Goal: Transaction & Acquisition: Book appointment/travel/reservation

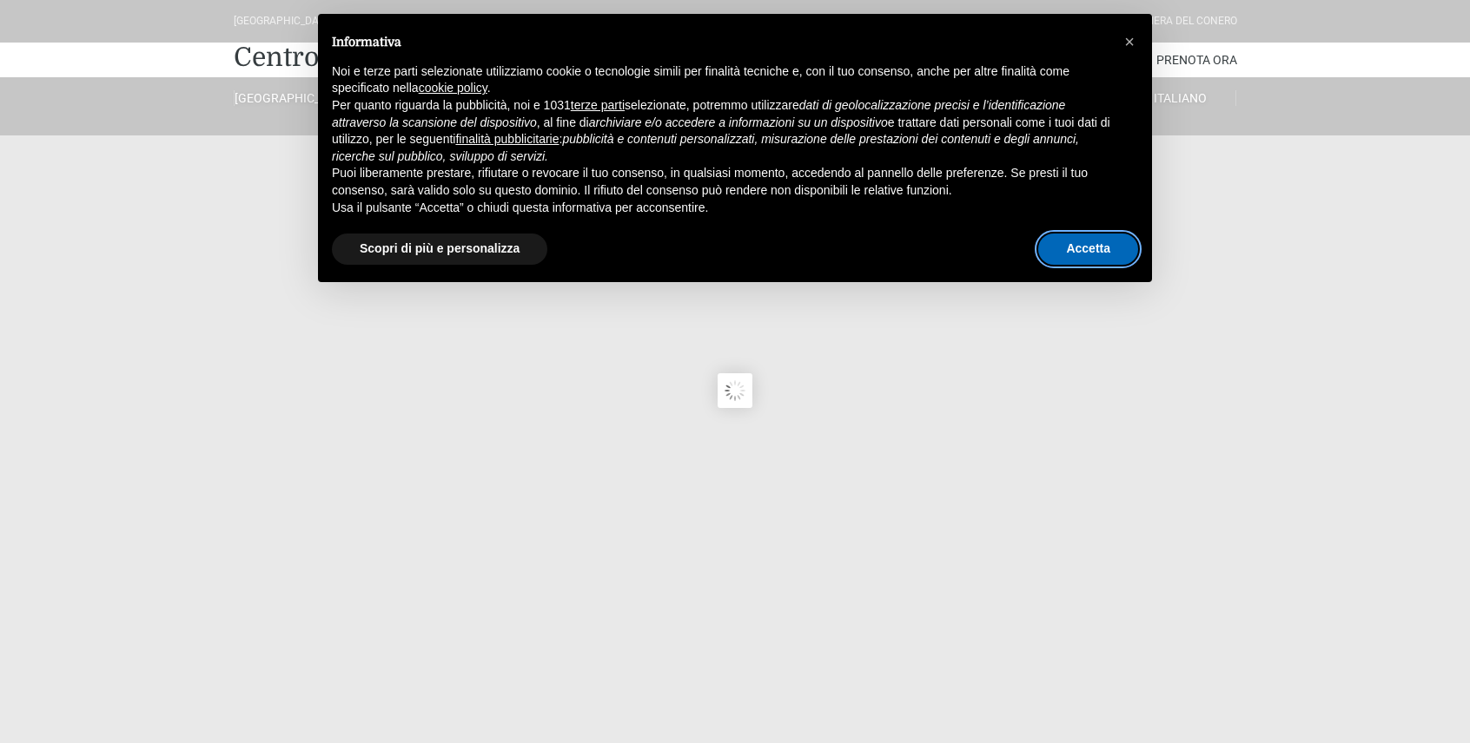
click at [1089, 246] on button "Accetta" at bounding box center [1088, 249] width 100 height 31
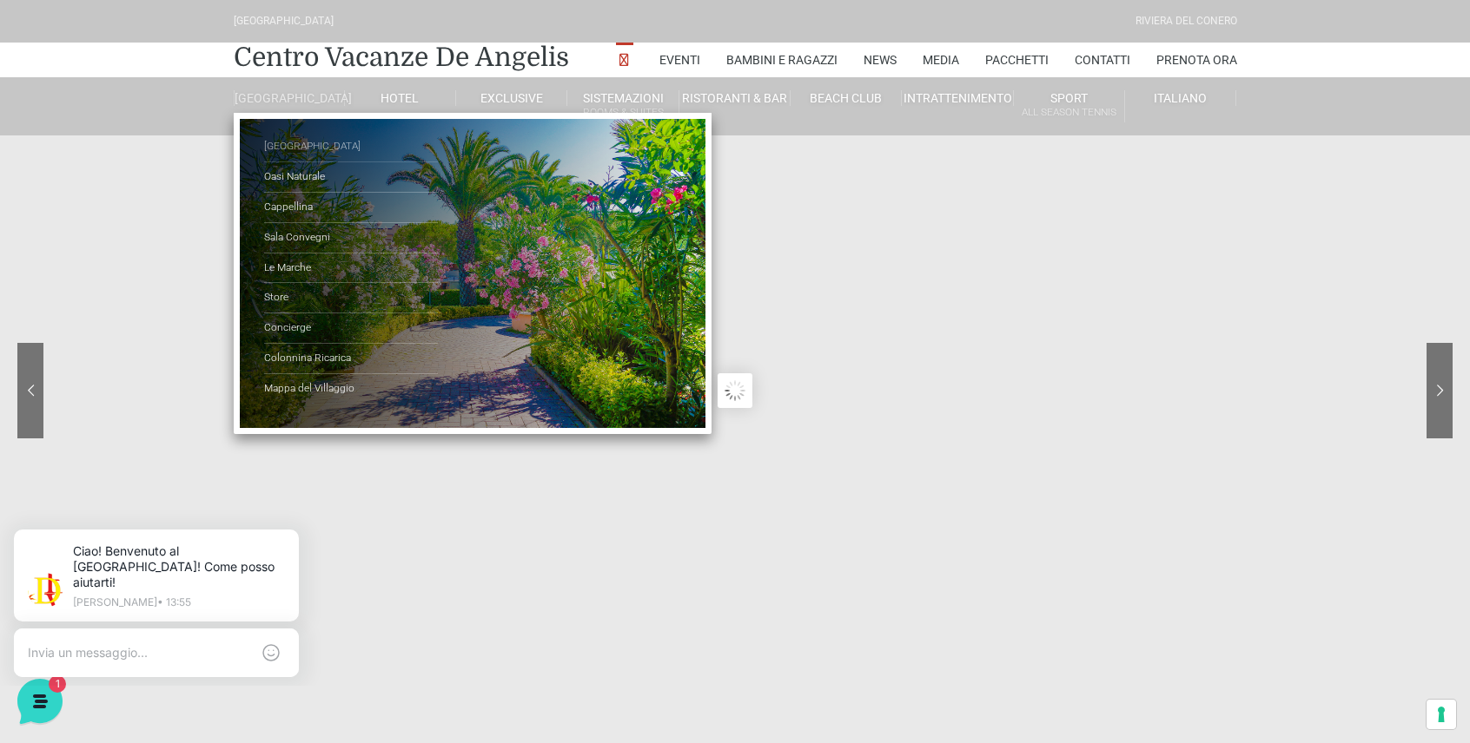
click at [301, 161] on link "[GEOGRAPHIC_DATA]" at bounding box center [351, 147] width 174 height 30
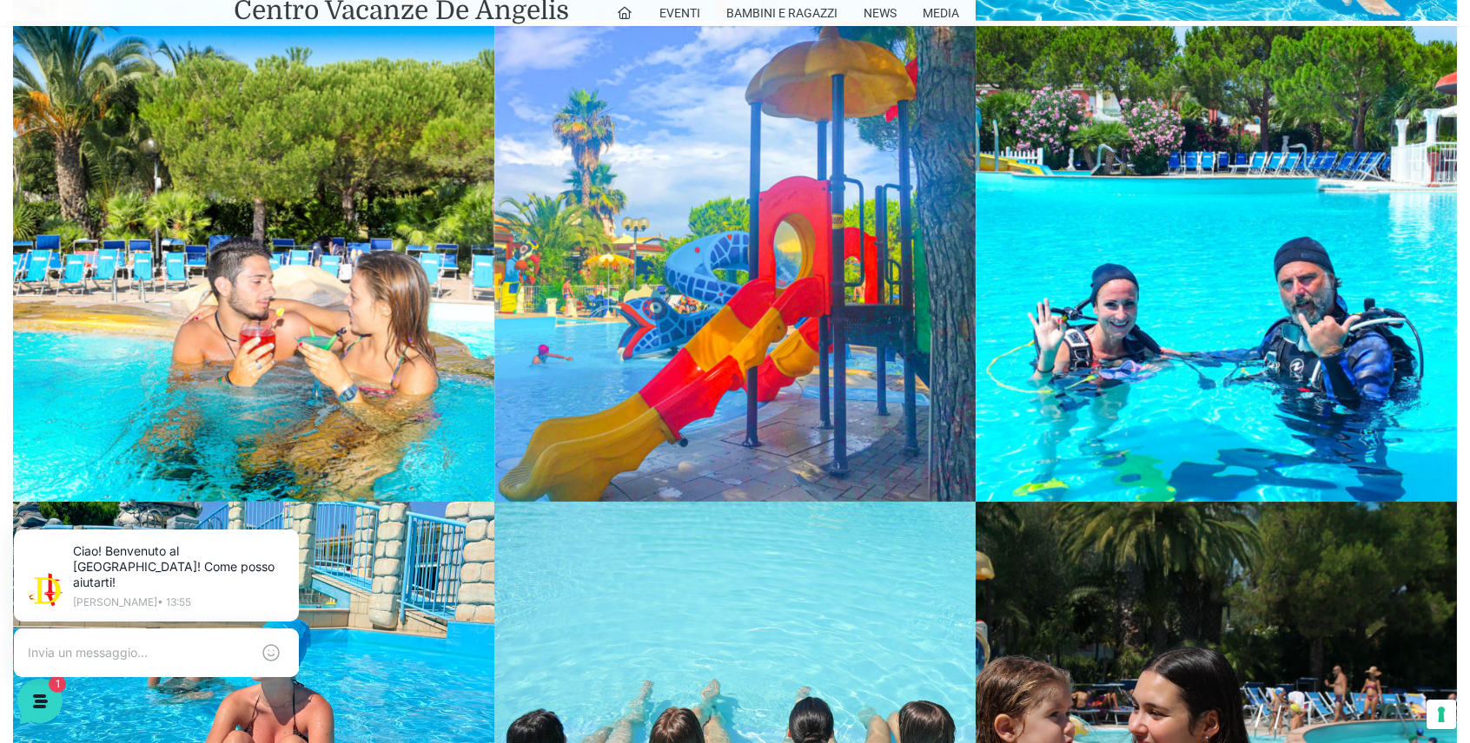
scroll to position [2345, 0]
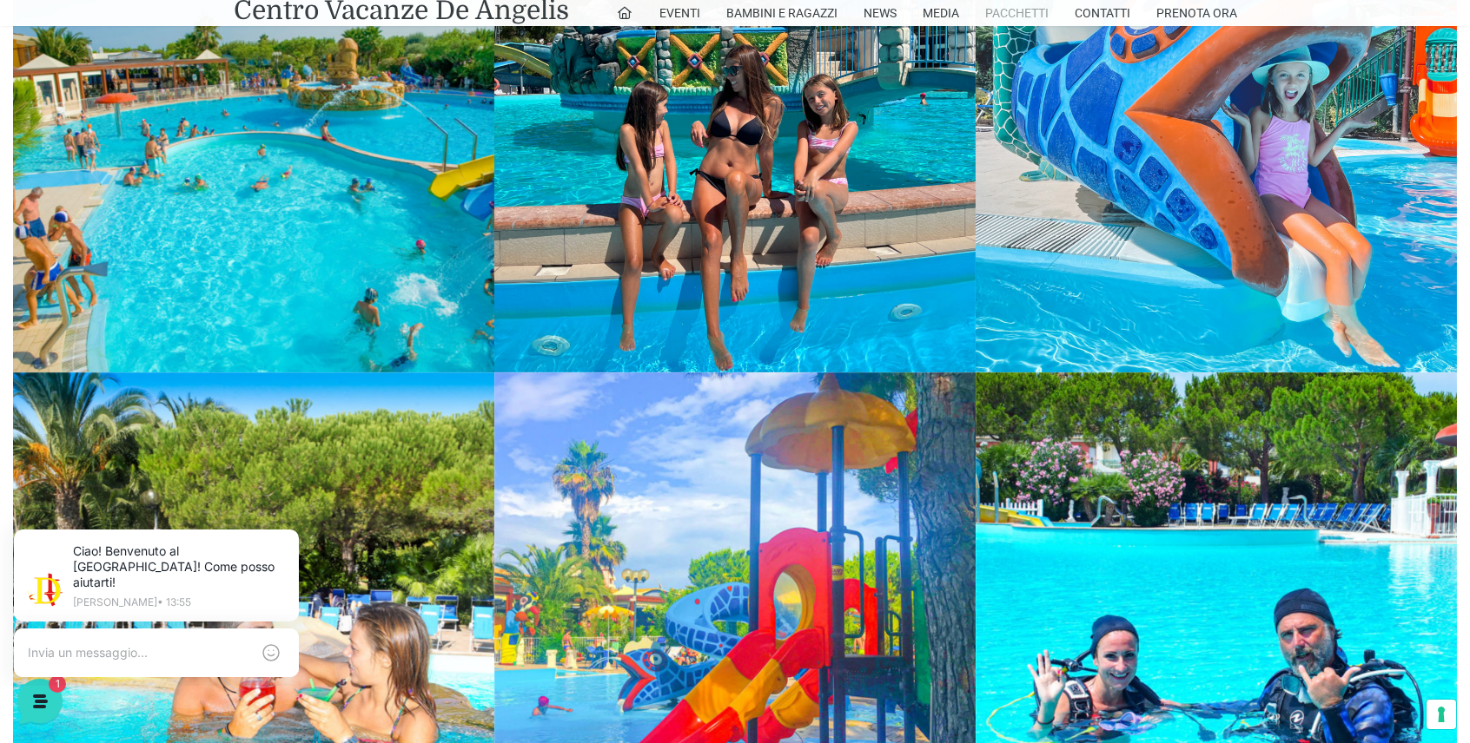
click at [1036, 17] on link "Pacchetti" at bounding box center [1016, 13] width 63 height 26
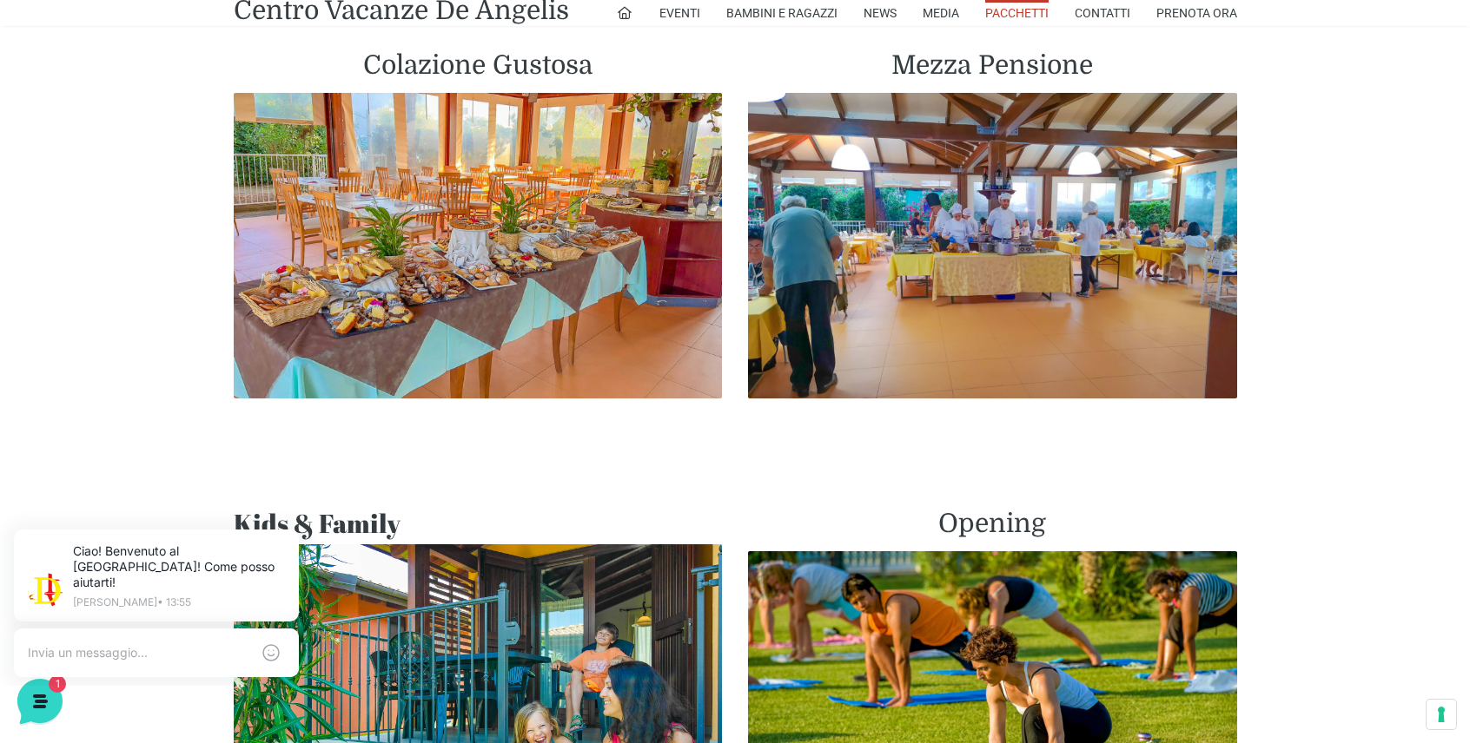
scroll to position [955, 0]
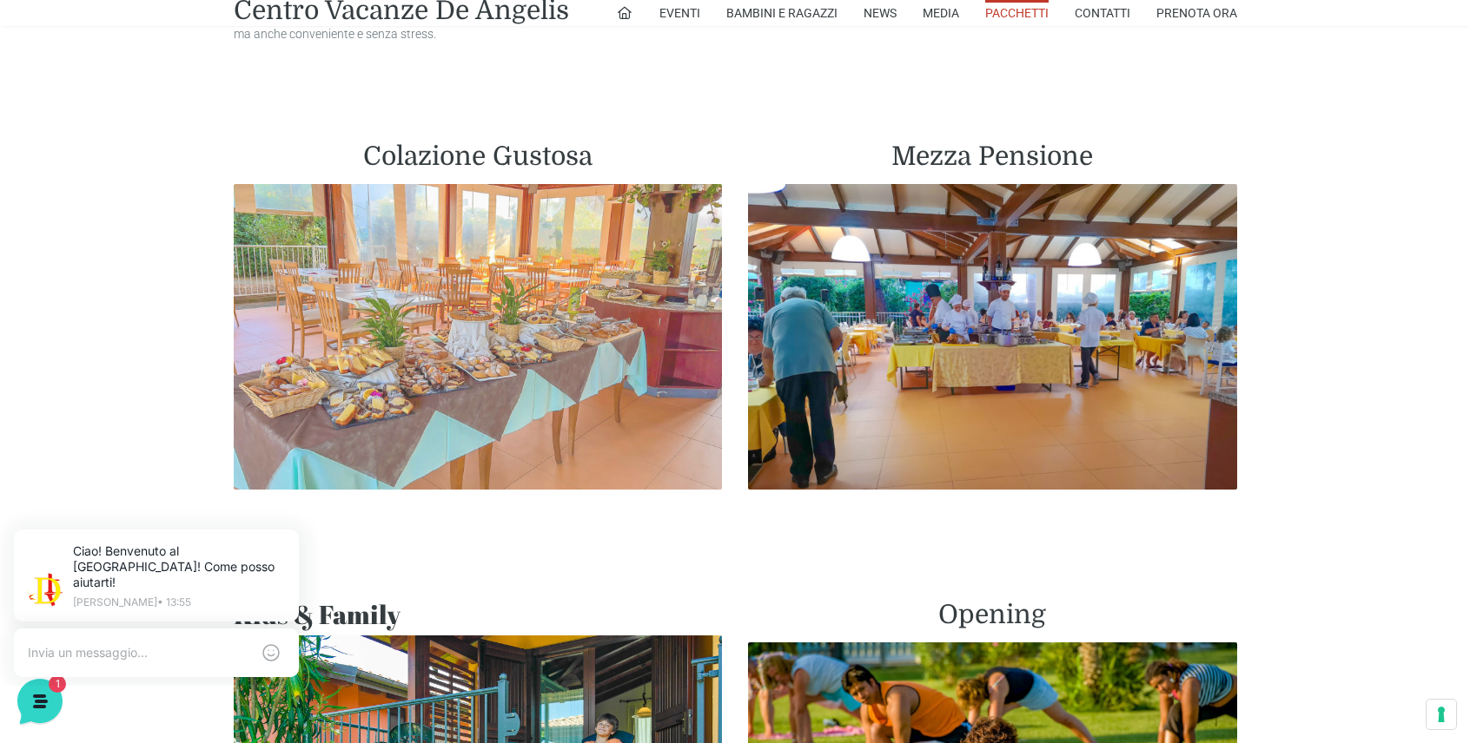
click at [519, 373] on img at bounding box center [478, 337] width 489 height 306
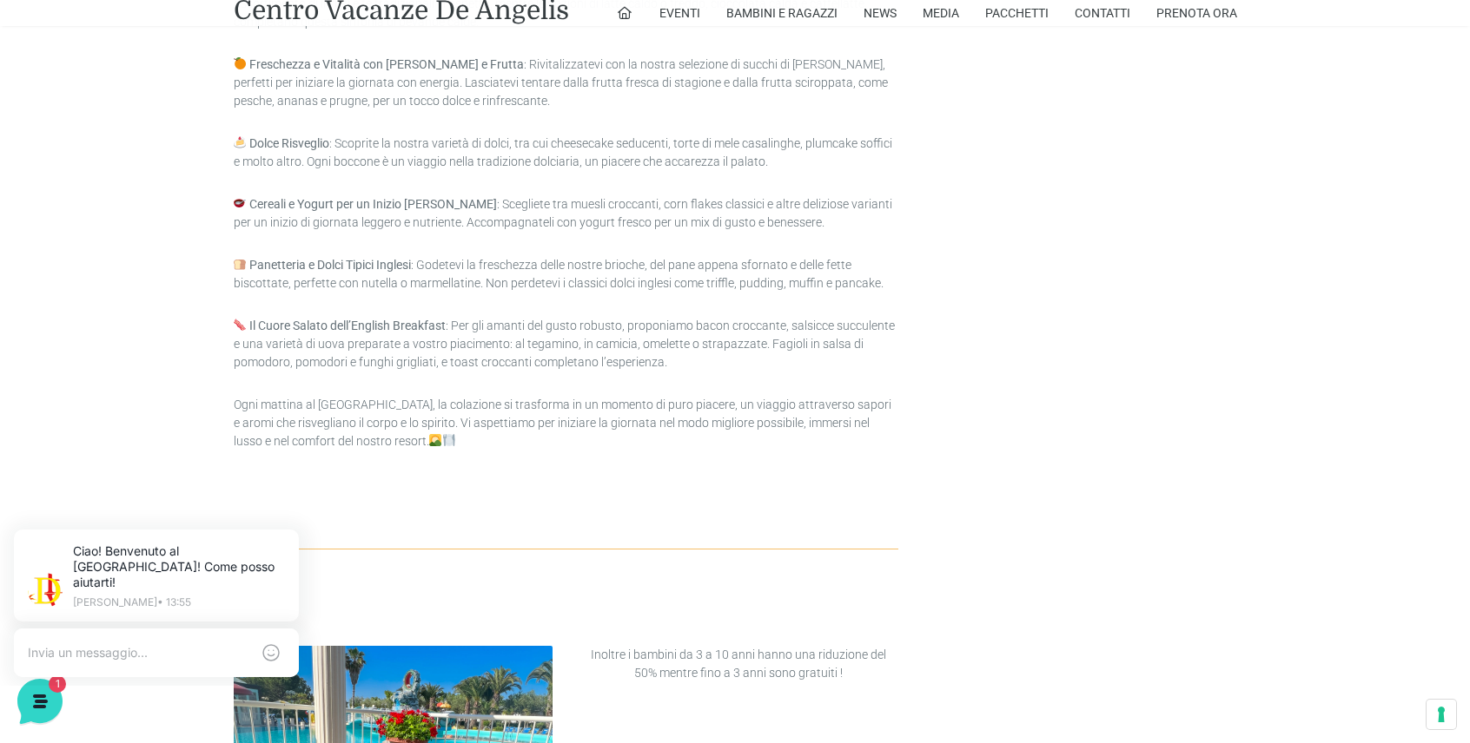
scroll to position [1563, 0]
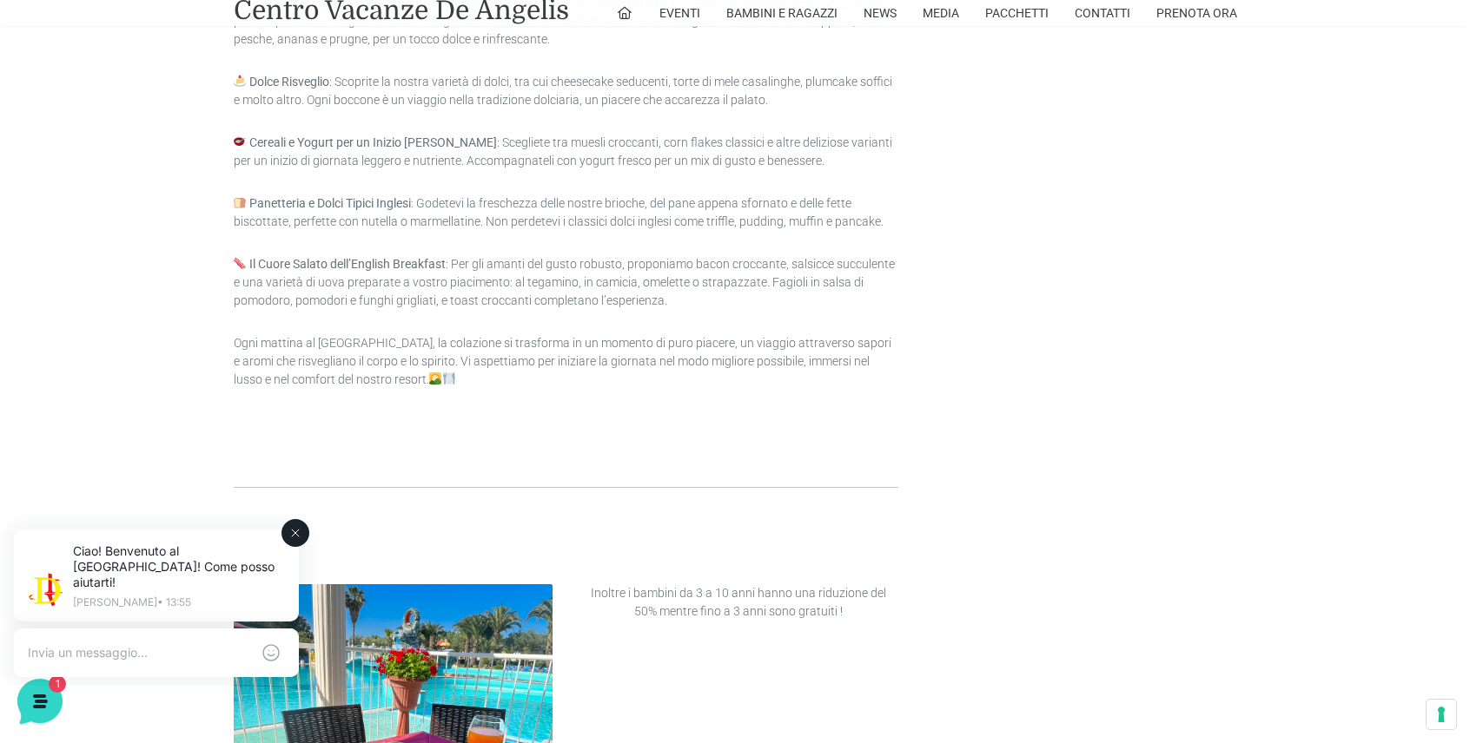
click at [294, 537] on icon at bounding box center [295, 533] width 14 height 14
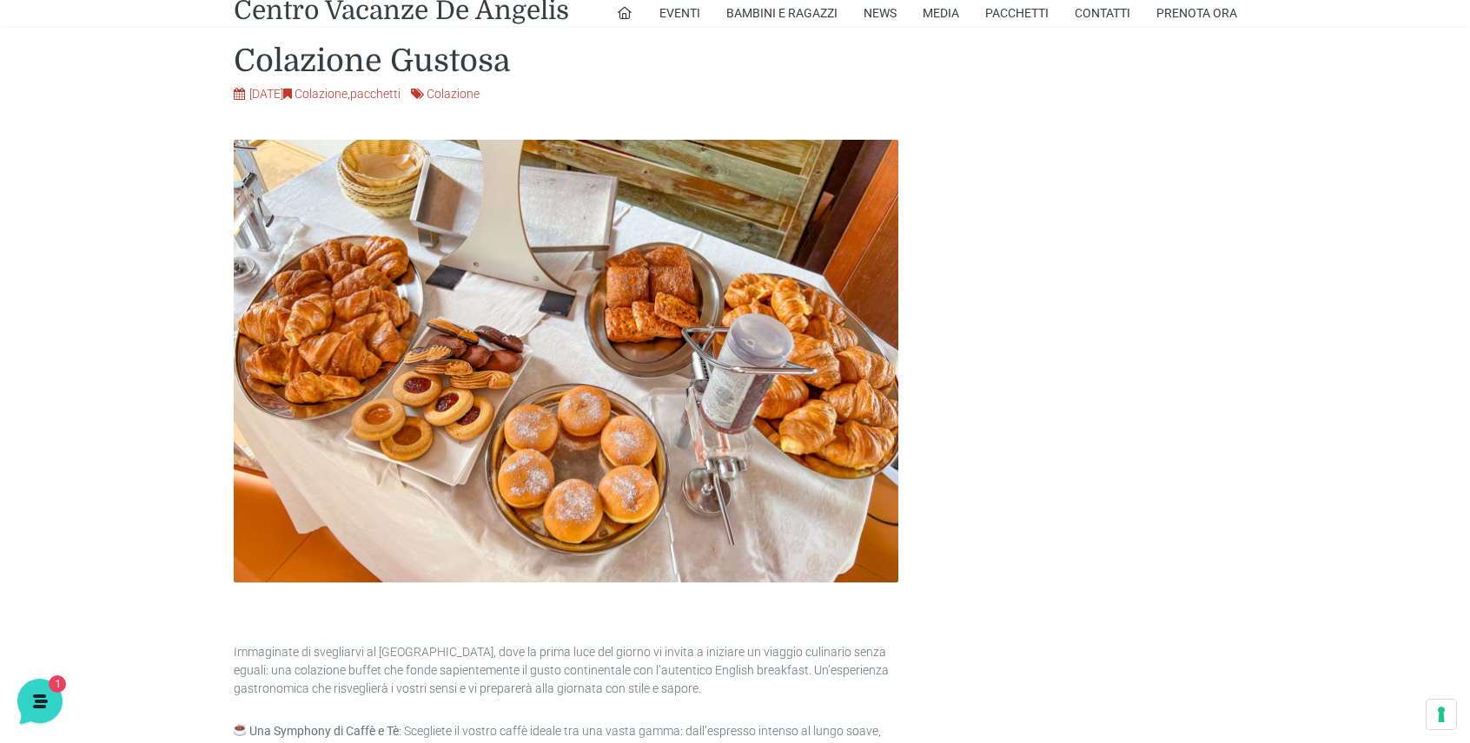
scroll to position [608, 0]
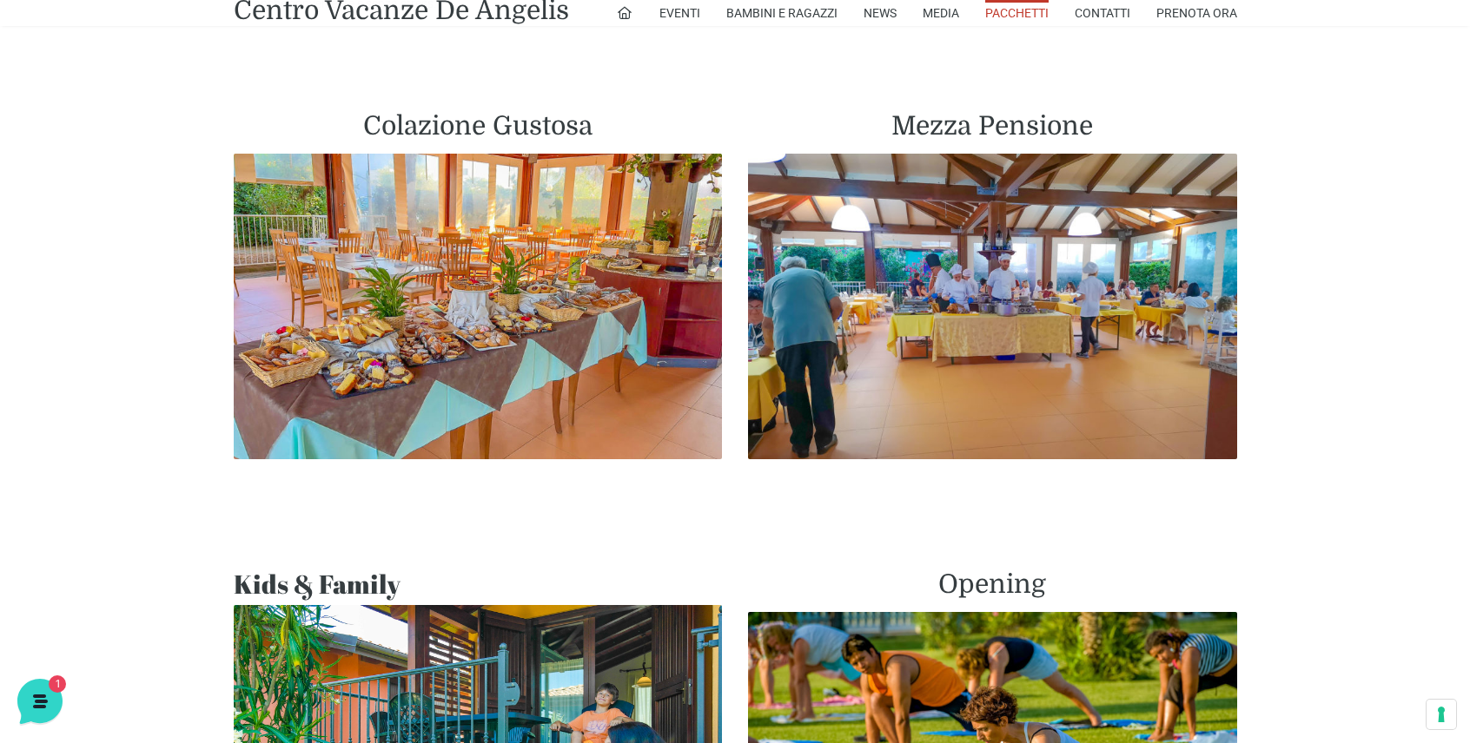
scroll to position [869, 0]
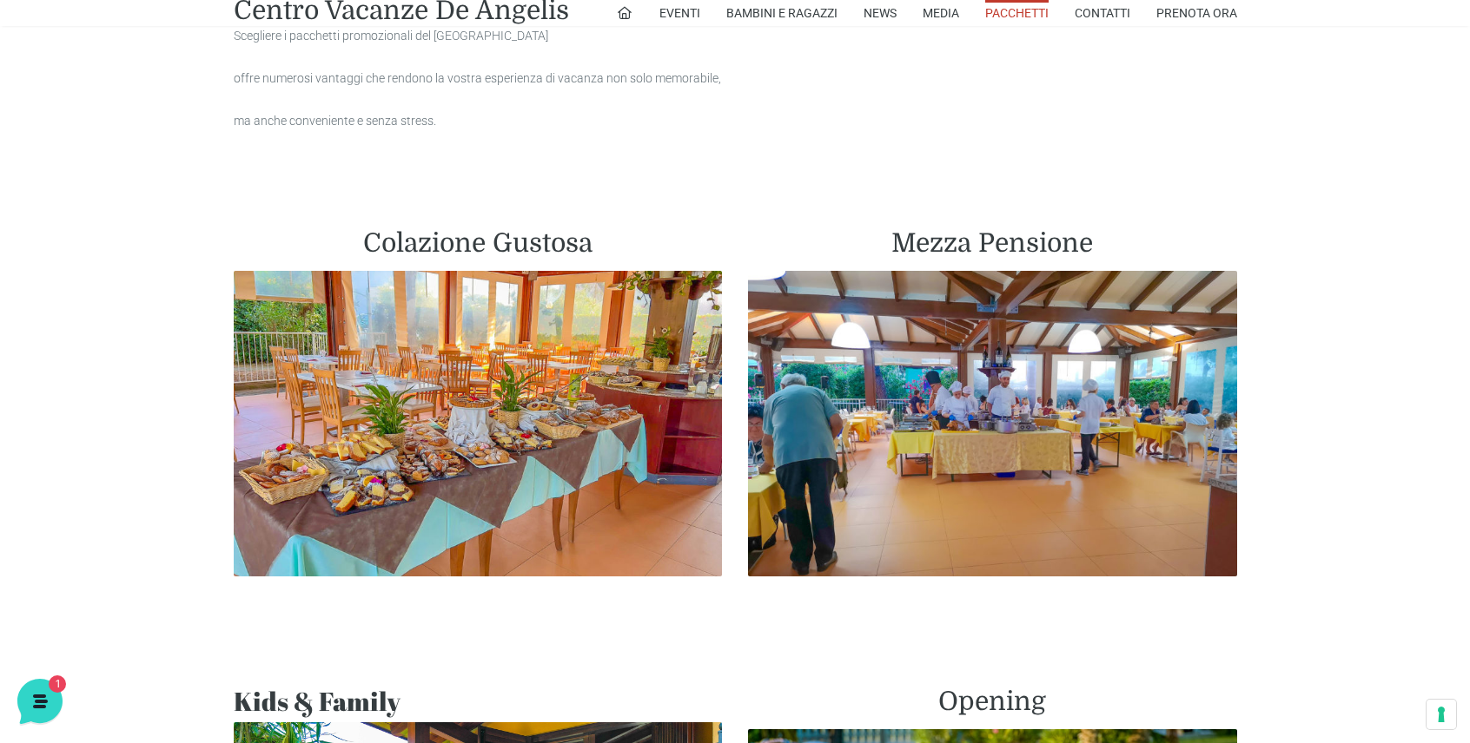
click at [1039, 237] on h2 "Mezza Pensione" at bounding box center [992, 243] width 489 height 31
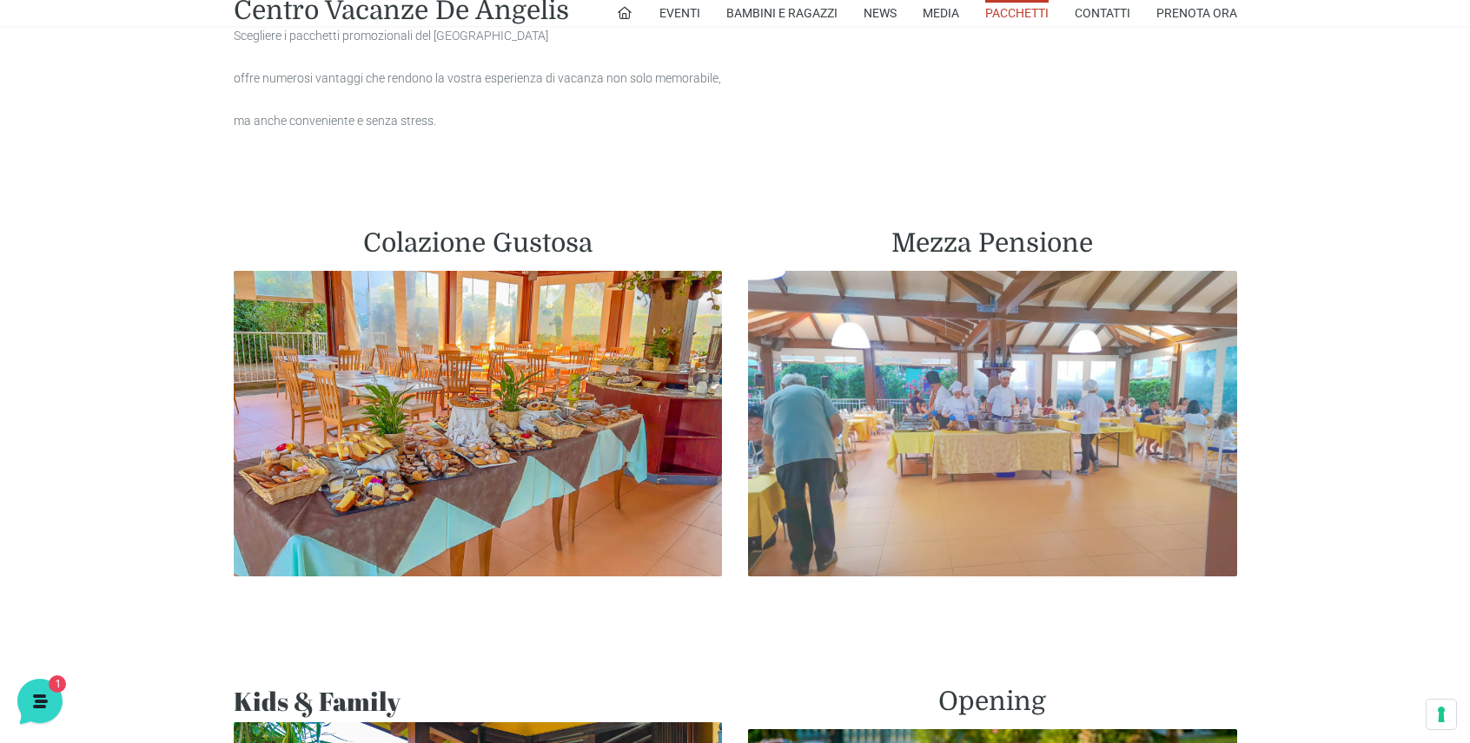
click at [1022, 383] on img at bounding box center [992, 424] width 489 height 306
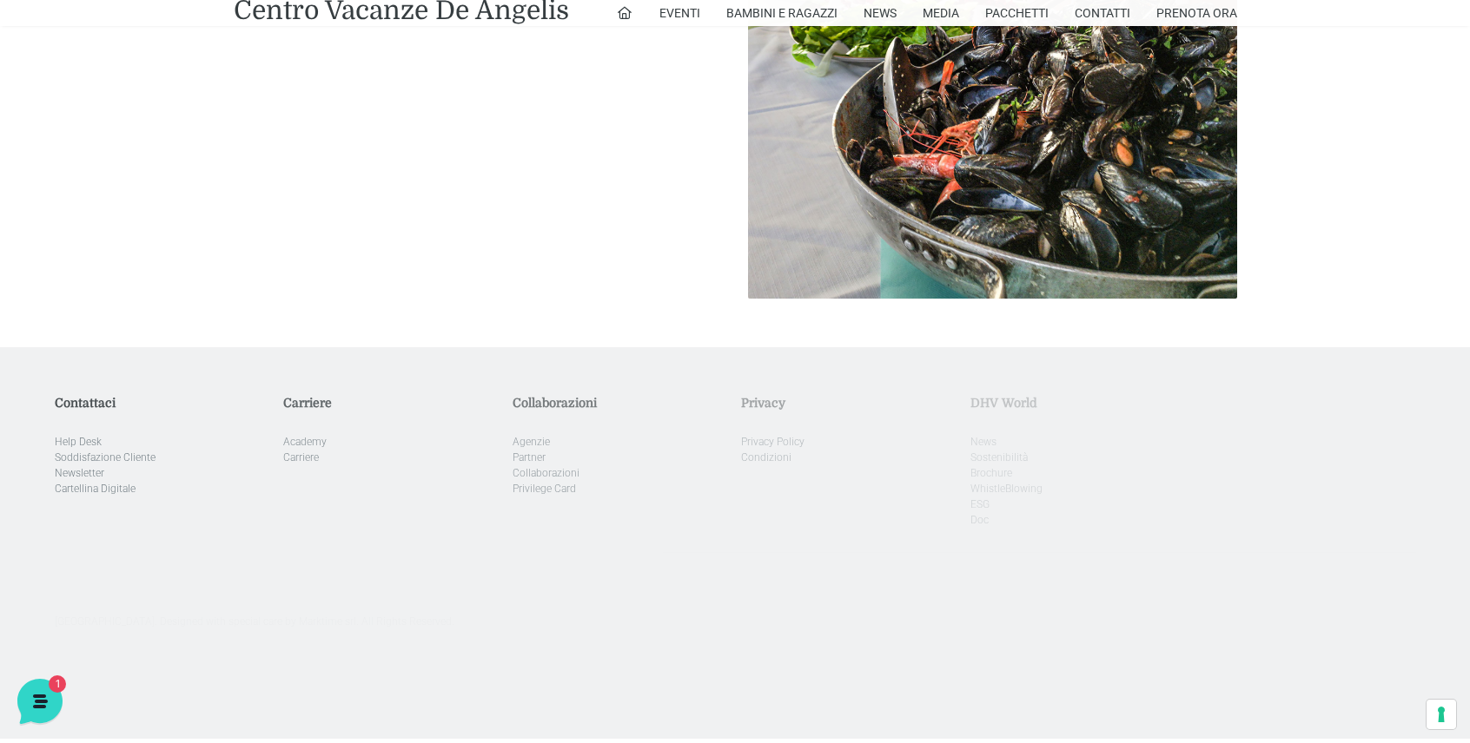
scroll to position [2250, 0]
